Goal: Information Seeking & Learning: Learn about a topic

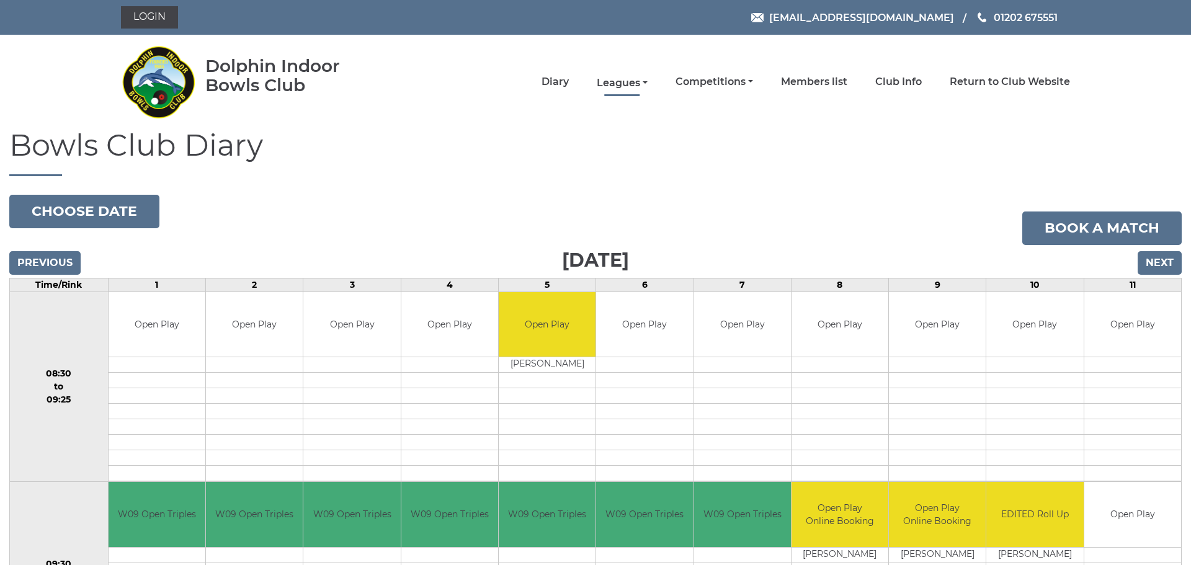
click at [629, 83] on link "Leagues" at bounding box center [622, 83] width 51 height 14
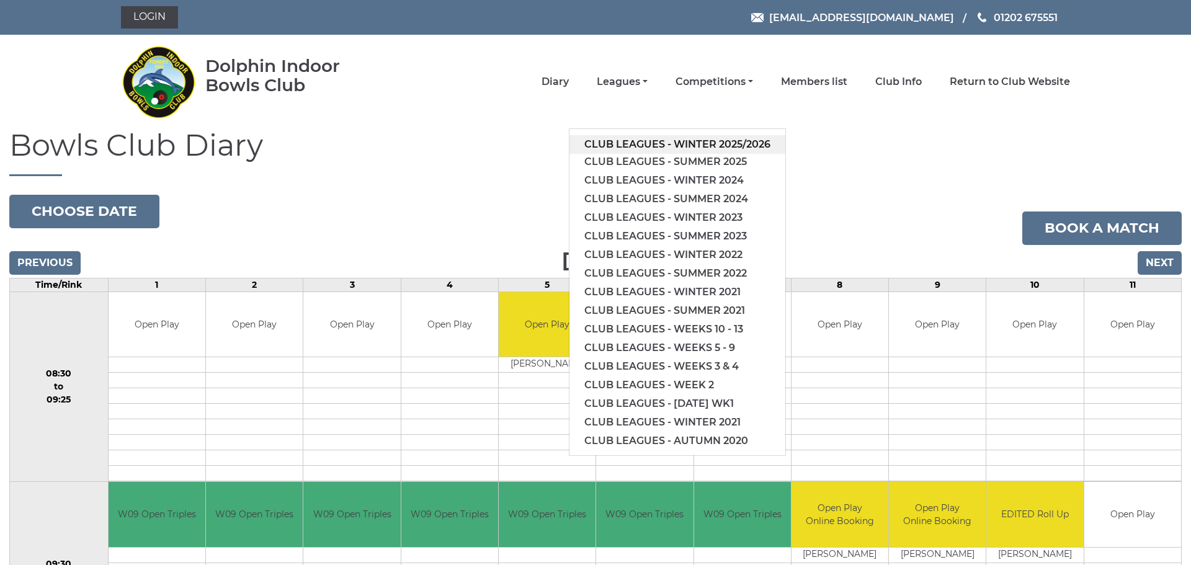
click at [645, 141] on link "Club leagues - Winter 2025/2026" at bounding box center [678, 144] width 216 height 19
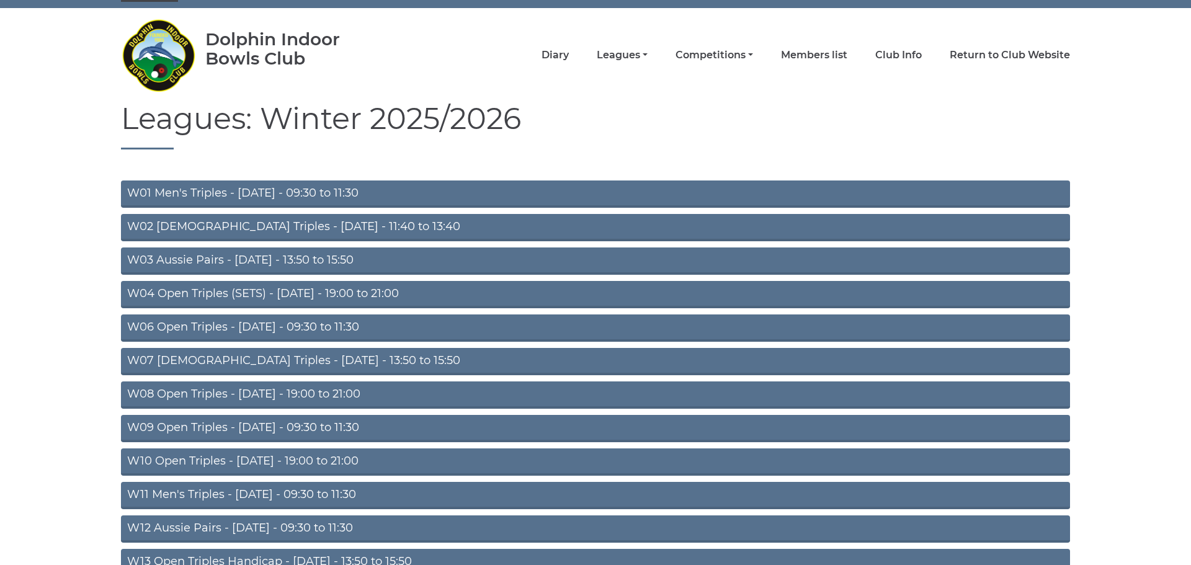
scroll to position [31, 0]
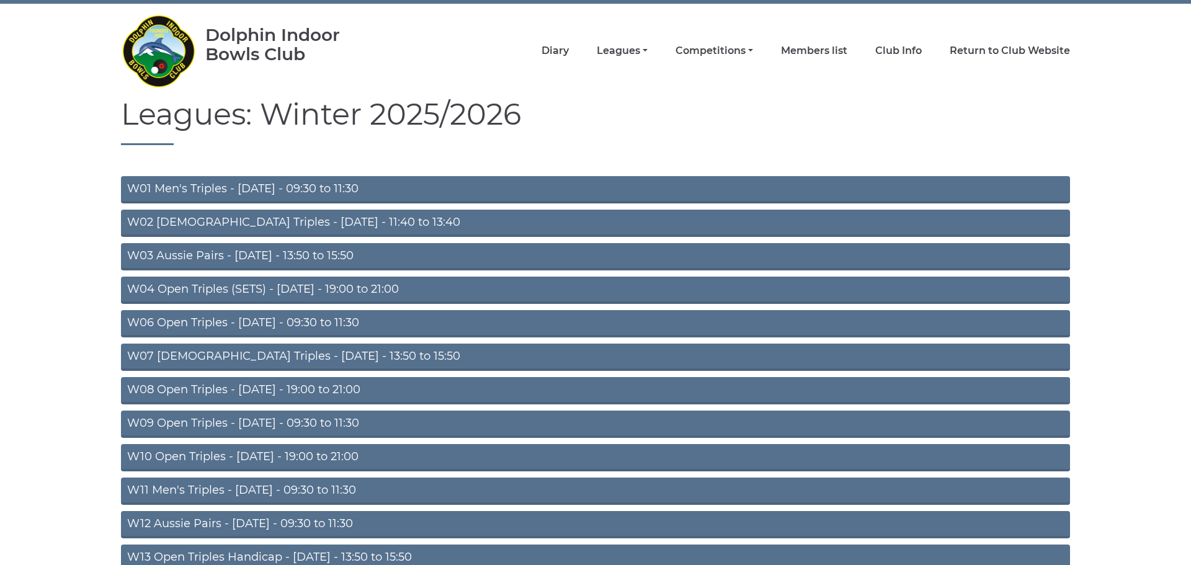
click at [303, 425] on link "W09 Open Triples - Wednesday - 09:30 to 11:30" at bounding box center [595, 424] width 949 height 27
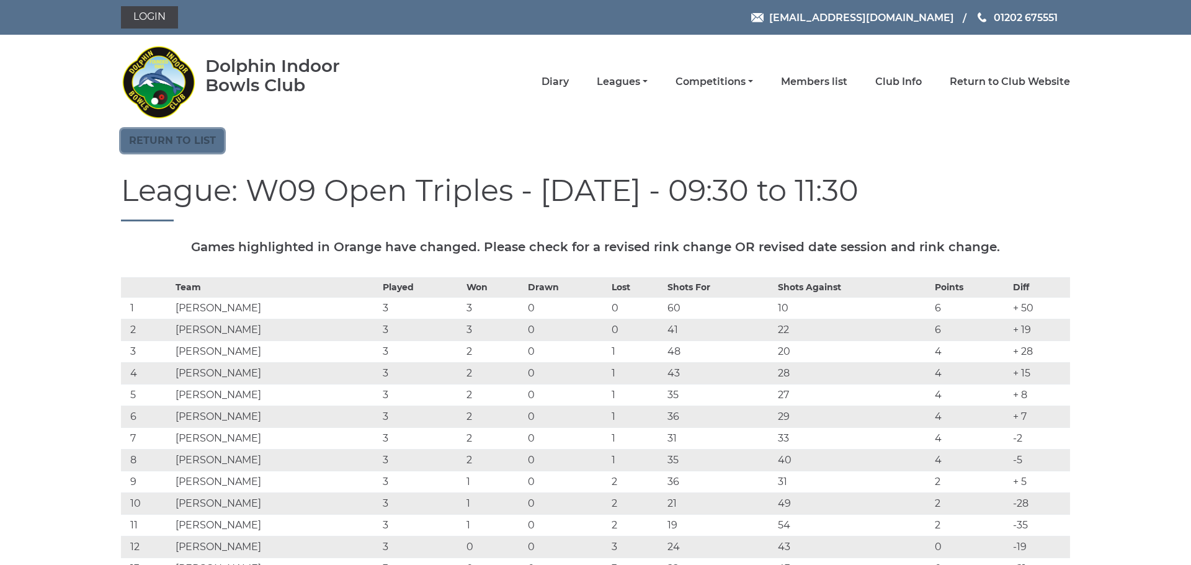
click at [171, 143] on link "Return to list" at bounding box center [172, 141] width 103 height 24
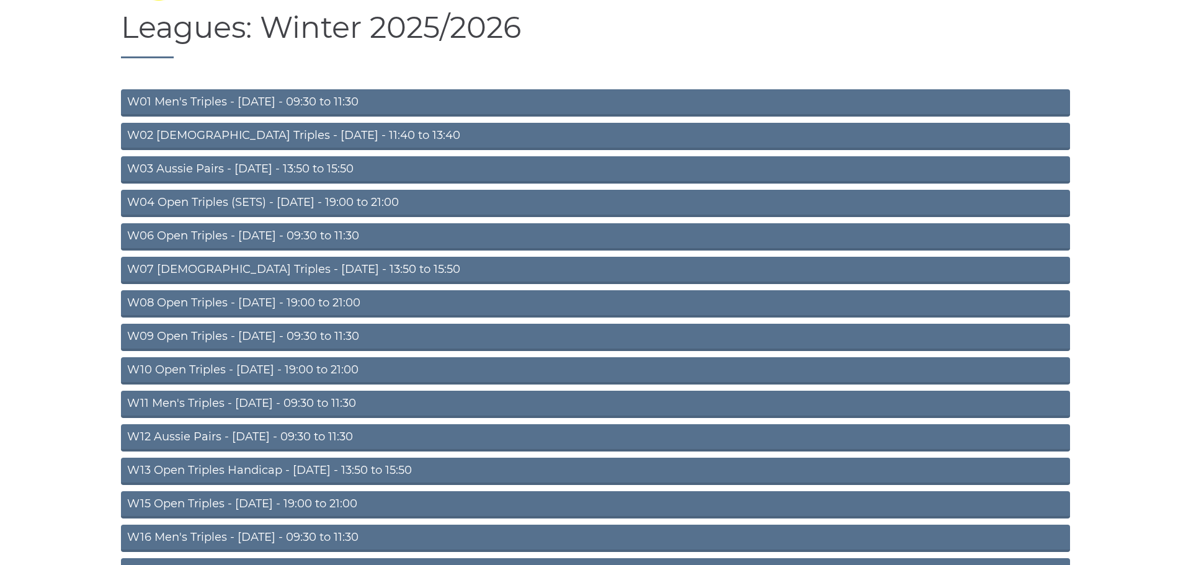
scroll to position [123, 0]
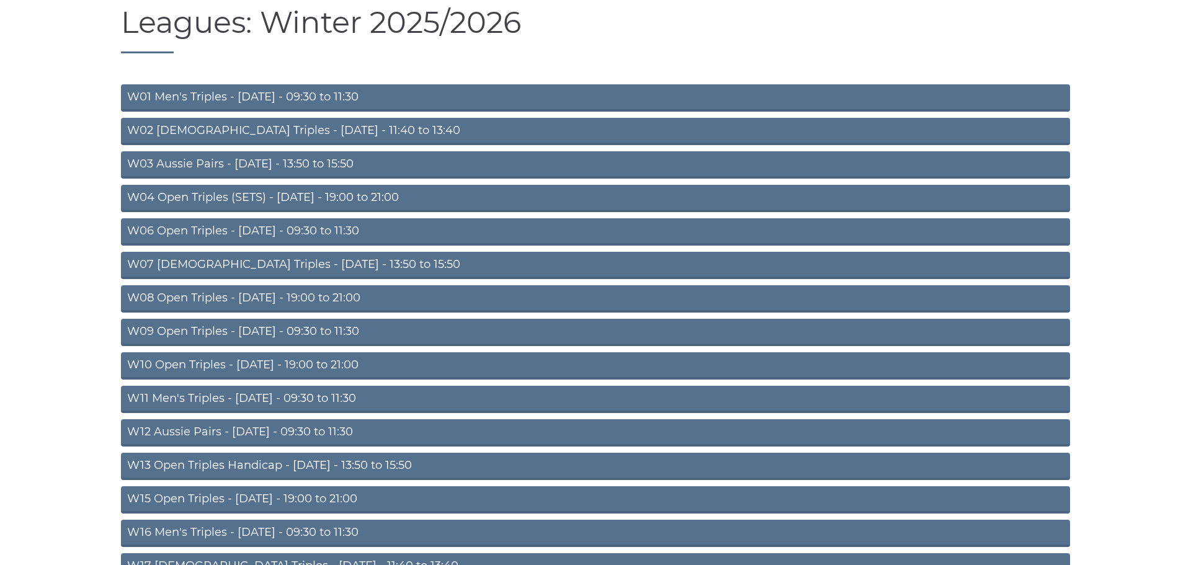
click at [245, 495] on link "W15 Open Triples - Thursday - 19:00 to 21:00" at bounding box center [595, 499] width 949 height 27
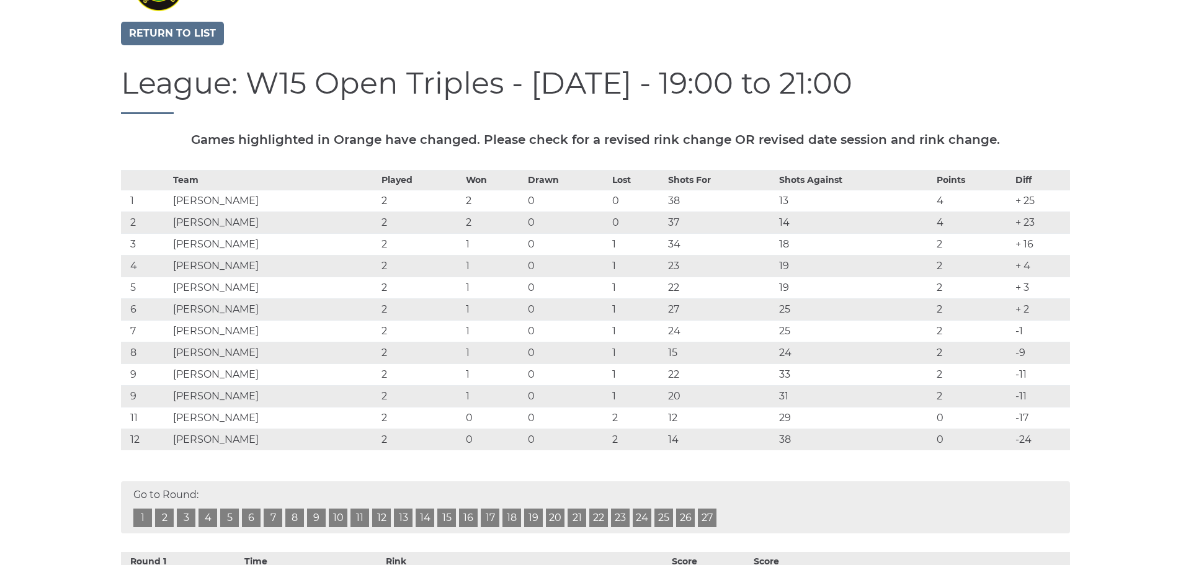
scroll to position [109, 0]
